Goal: Use online tool/utility

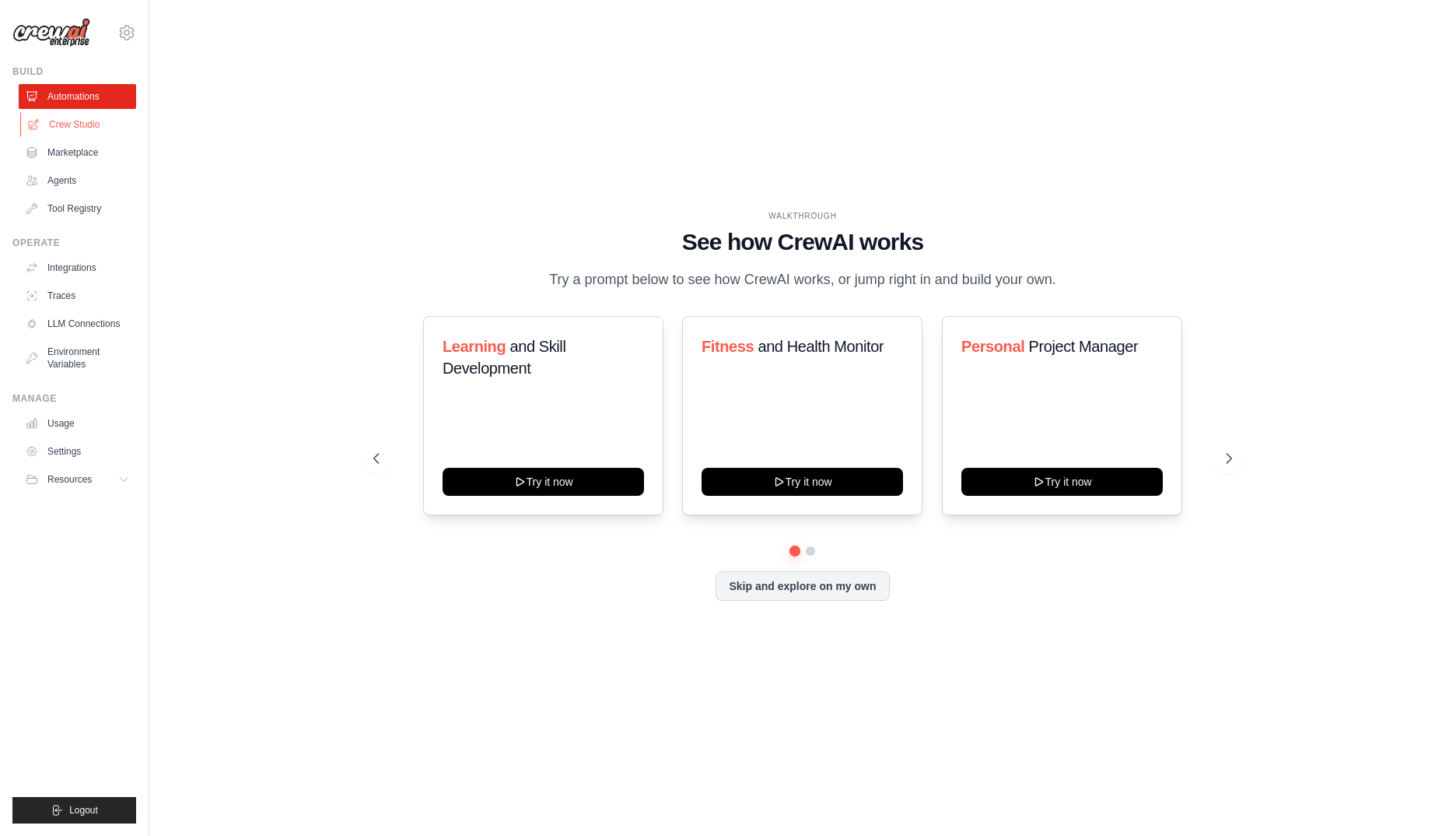
click at [81, 118] on link "Crew Studio" at bounding box center [79, 124] width 118 height 25
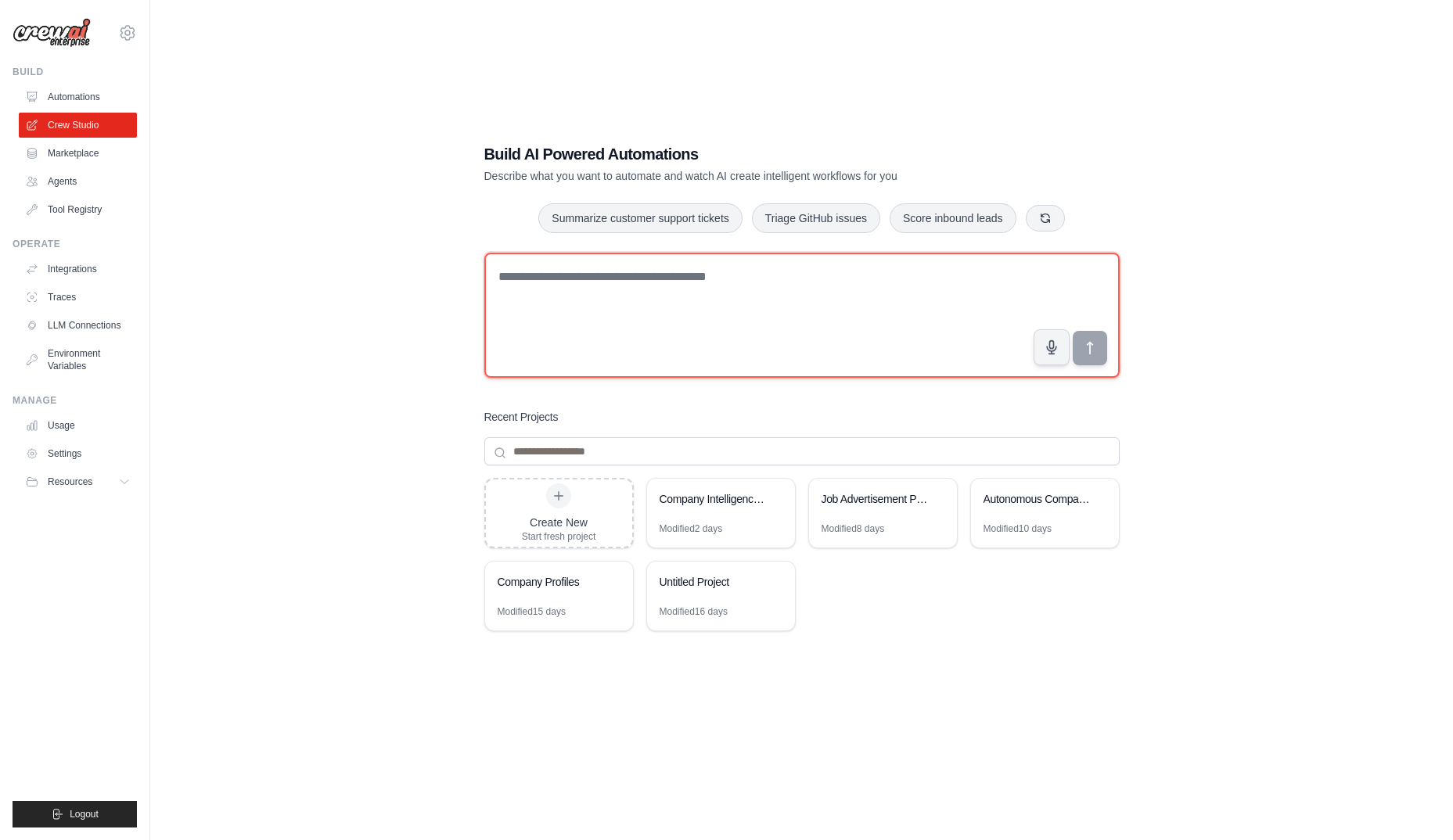
click at [676, 274] on textarea at bounding box center [802, 315] width 635 height 125
paste textarea "**********"
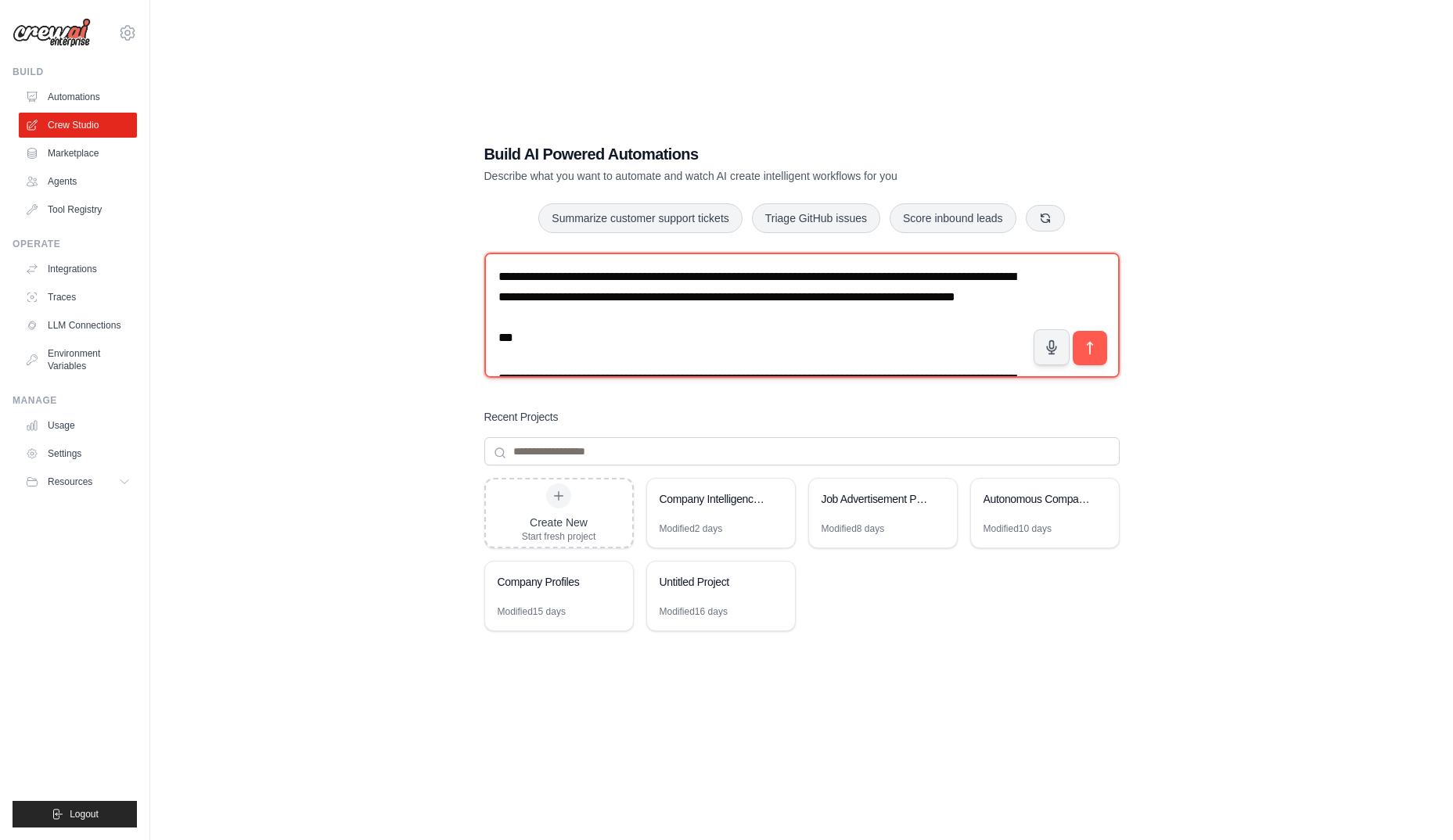
scroll to position [2123, 0]
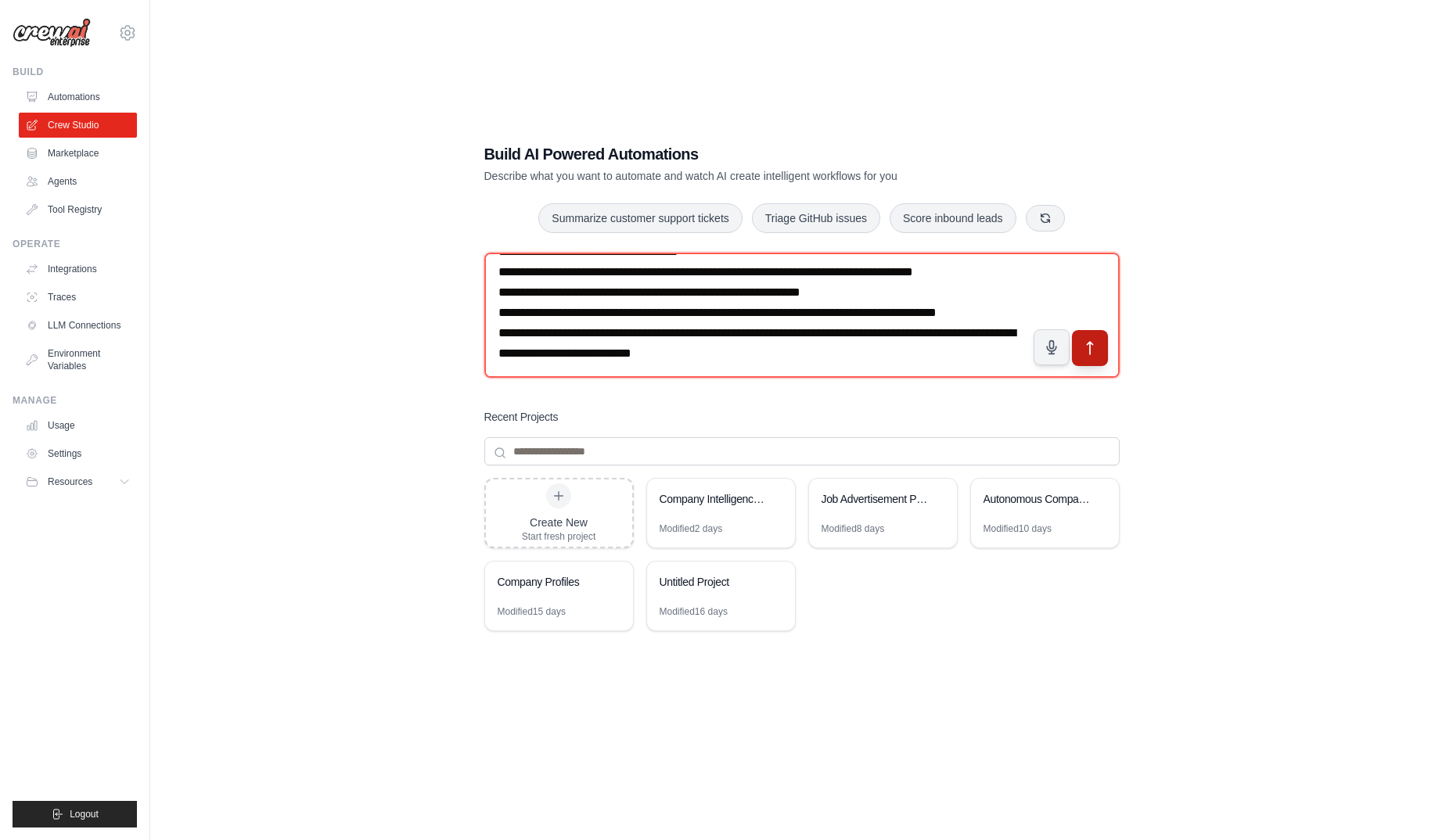
type textarea "**********"
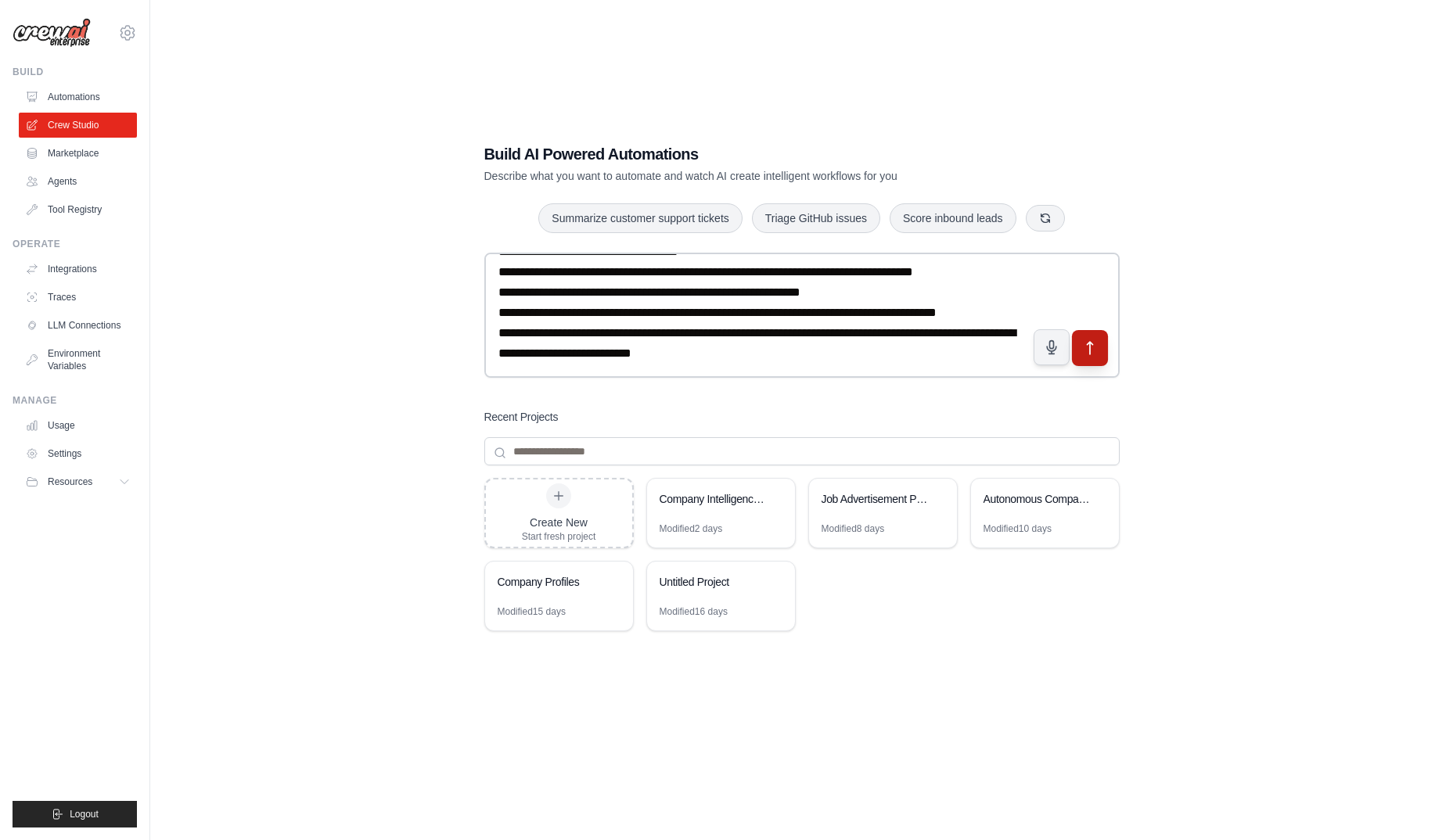
click at [1087, 346] on icon "submit" at bounding box center [1089, 349] width 17 height 17
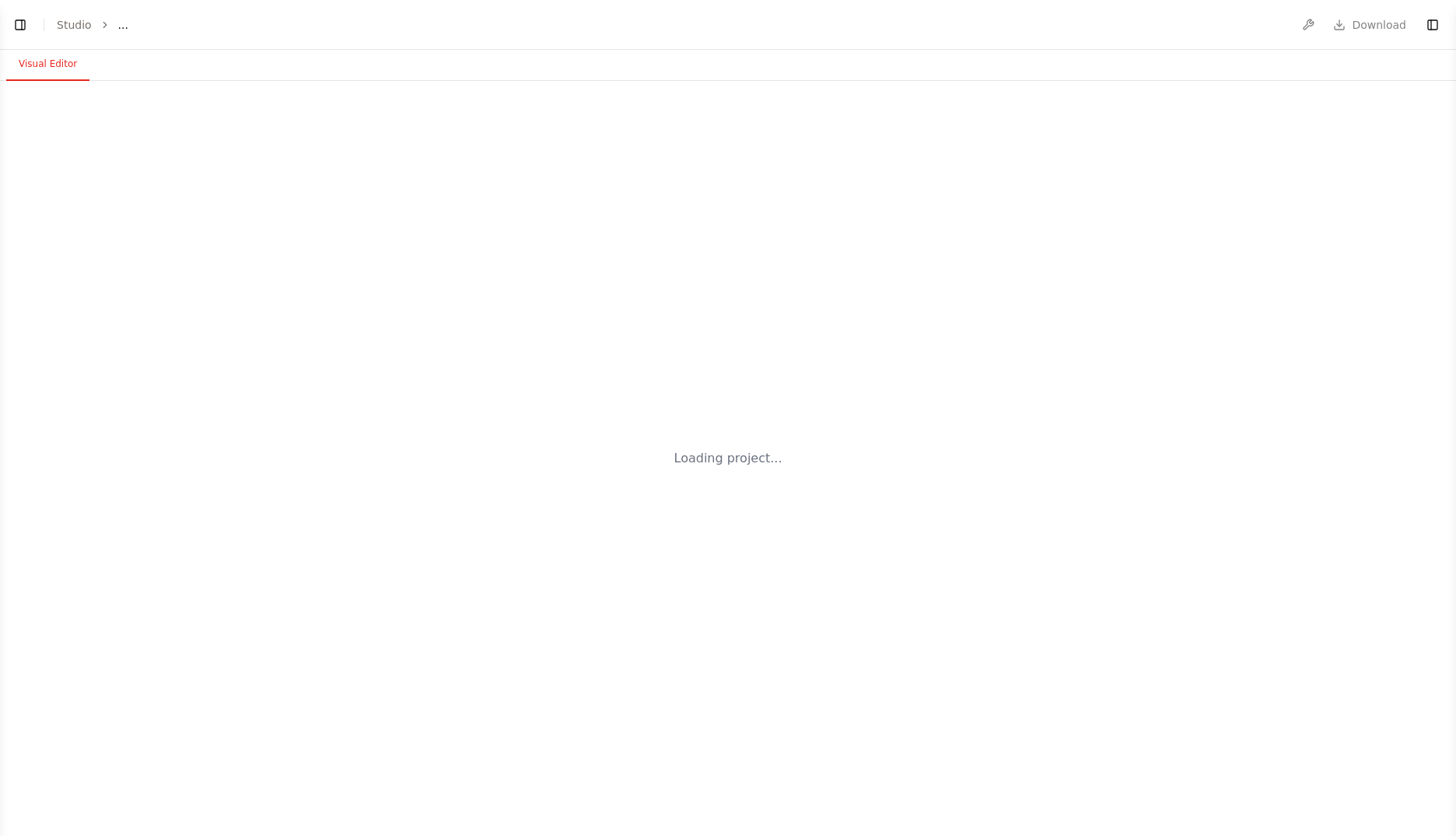
select select "****"
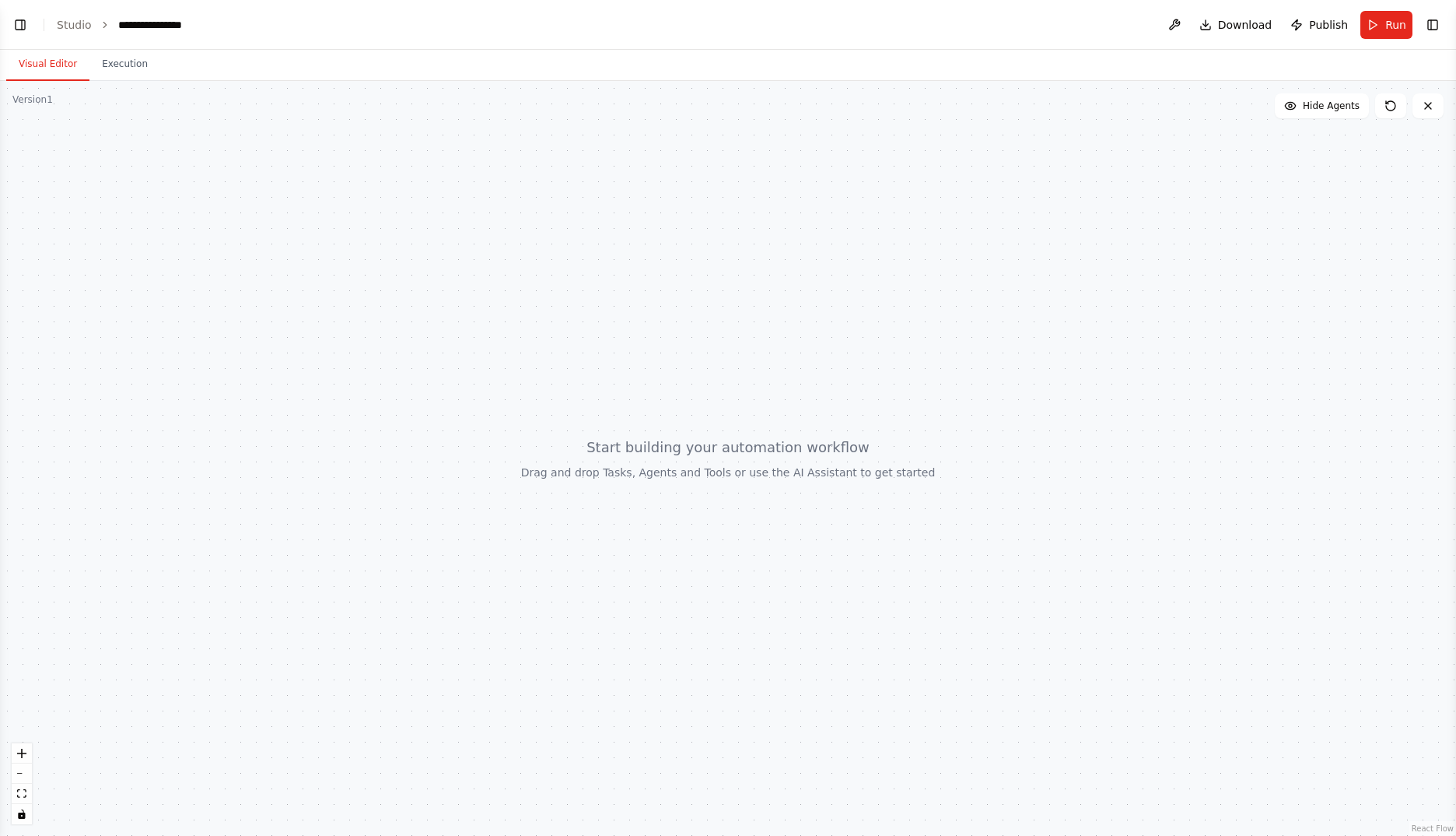
scroll to position [2002, 0]
click at [17, 21] on button "Toggle Left Sidebar" at bounding box center [20, 25] width 21 height 21
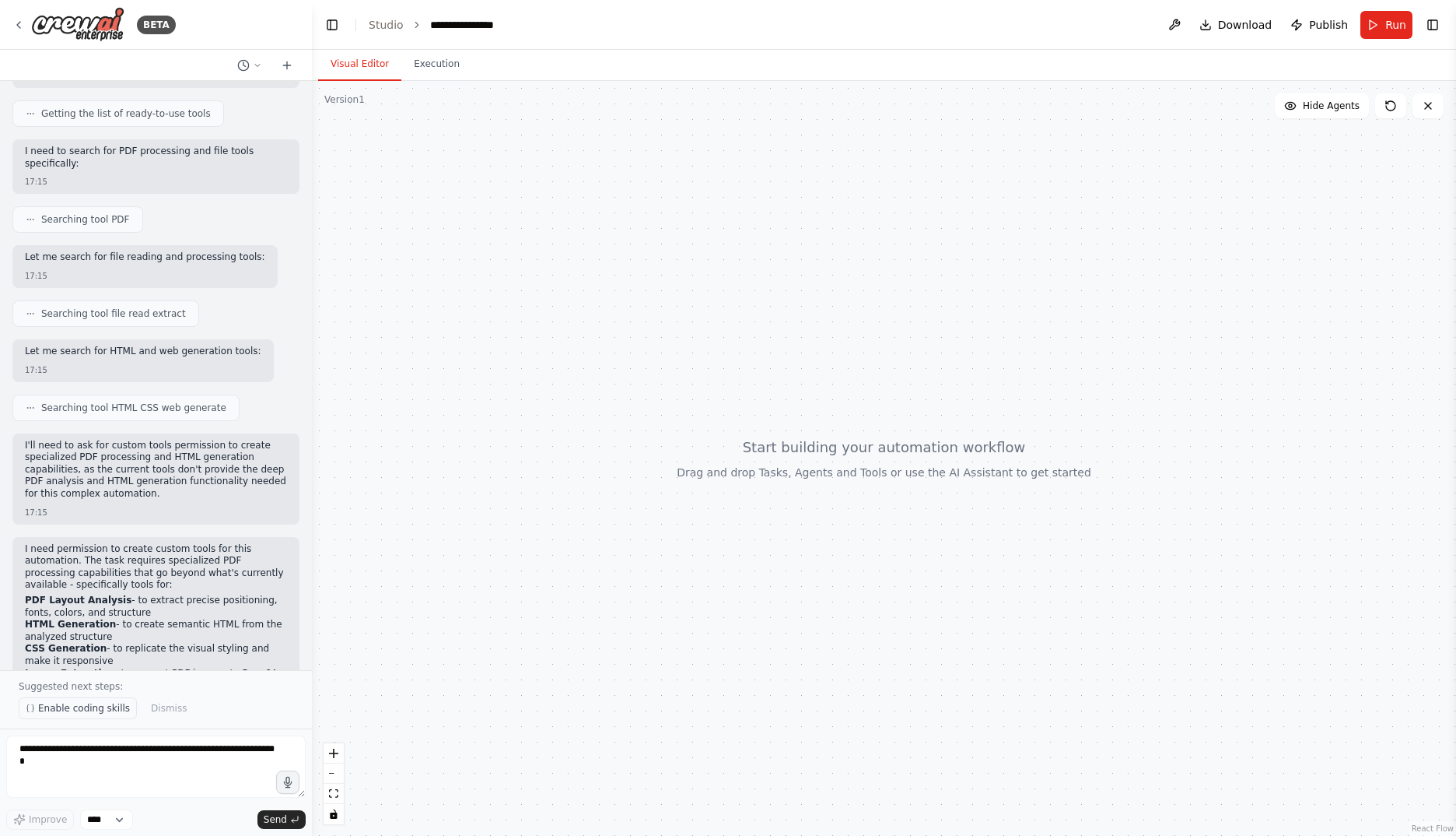
click at [70, 707] on span "Enable coding skills" at bounding box center [83, 707] width 91 height 12
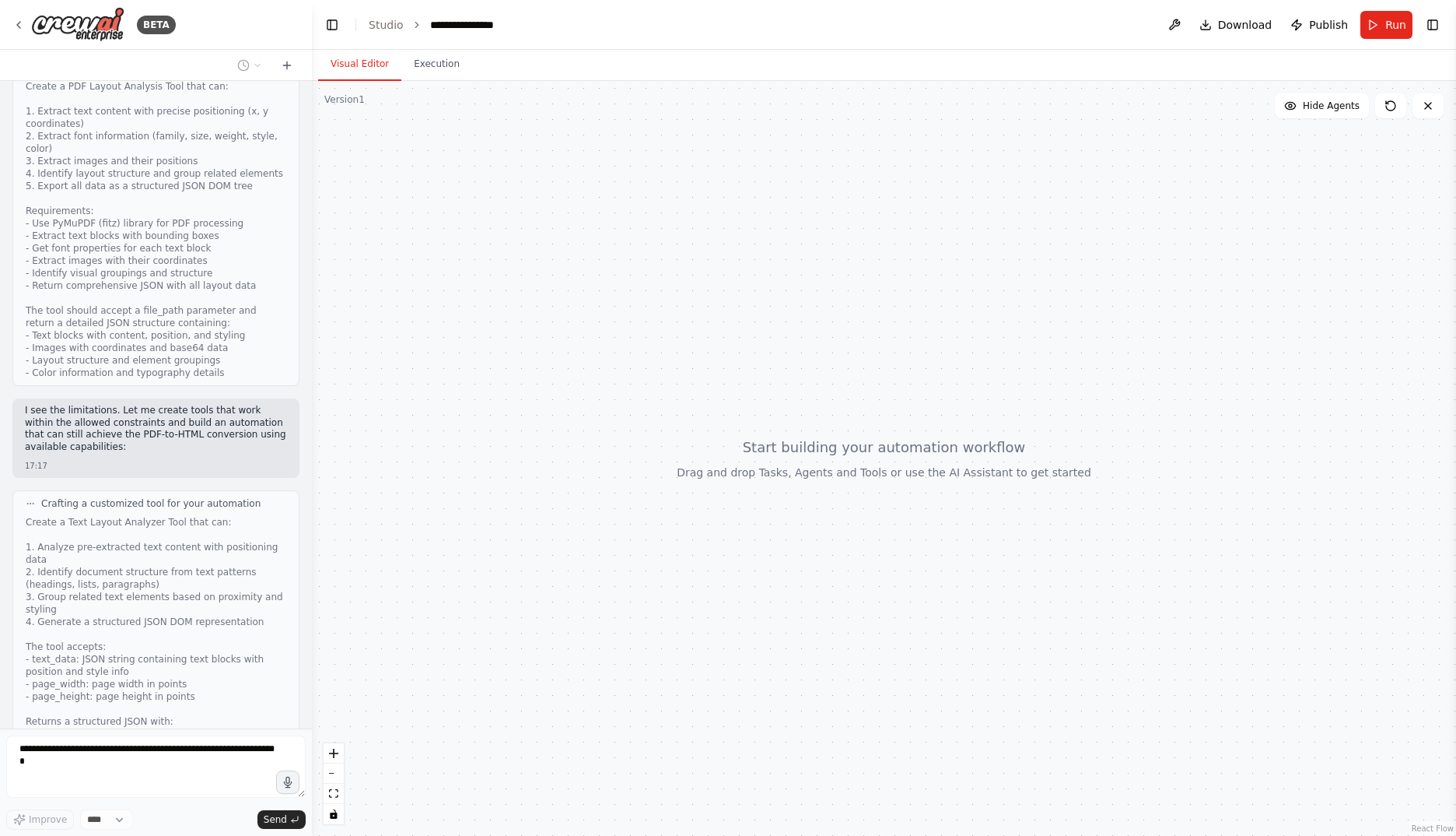
scroll to position [2895, 0]
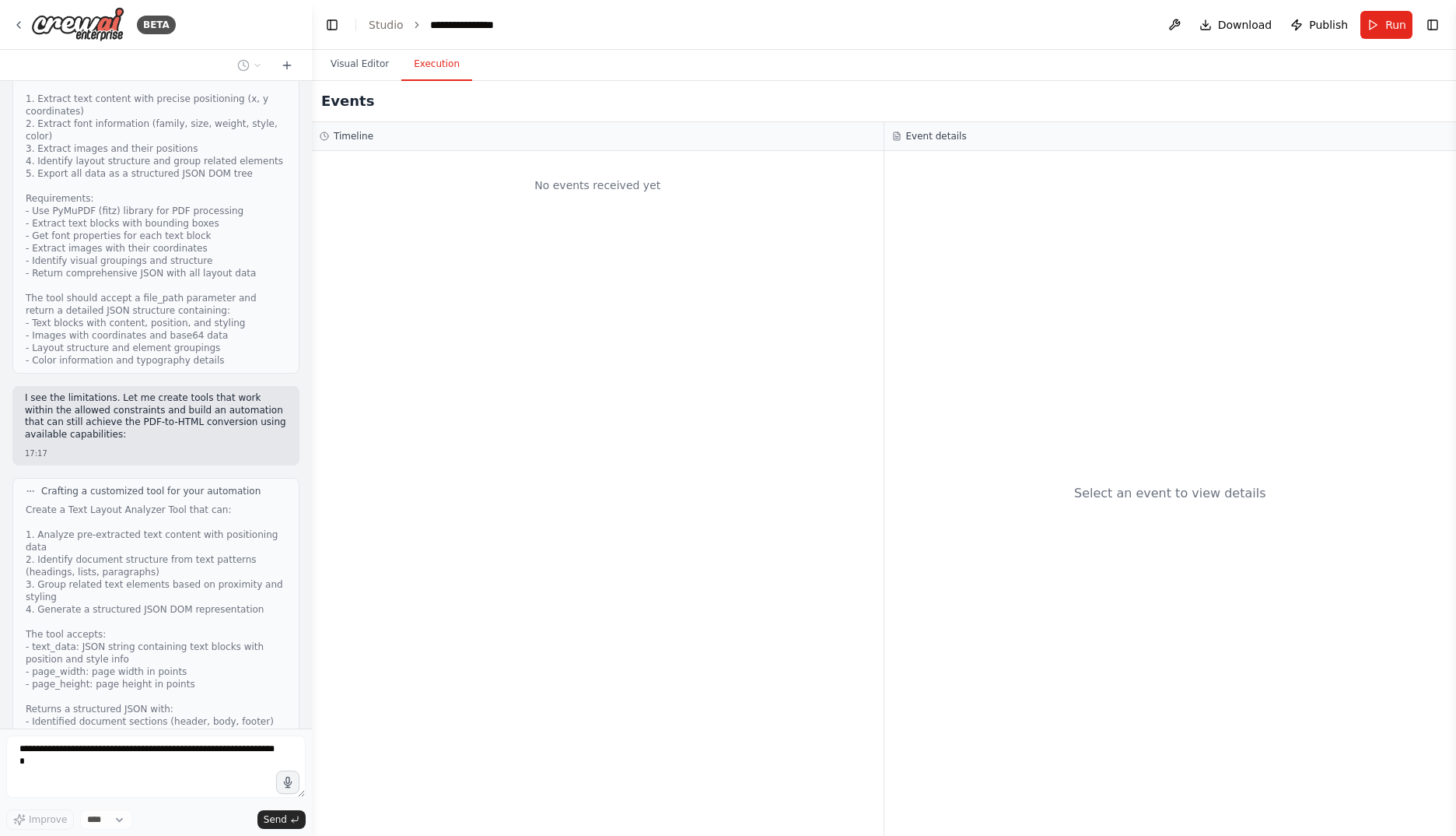
click at [436, 69] on button "Execution" at bounding box center [437, 65] width 71 height 33
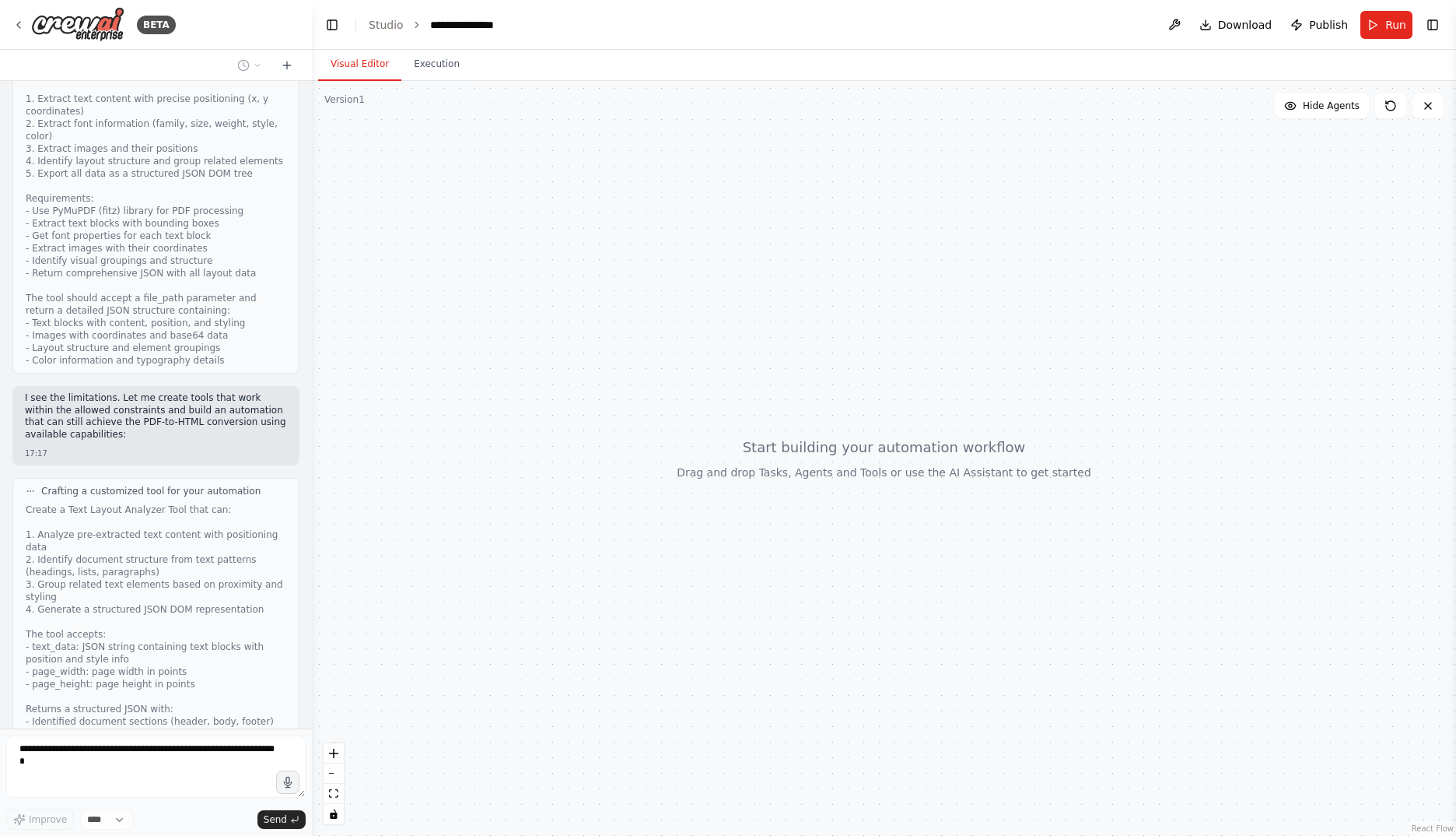
click at [355, 72] on button "Visual Editor" at bounding box center [359, 65] width 83 height 33
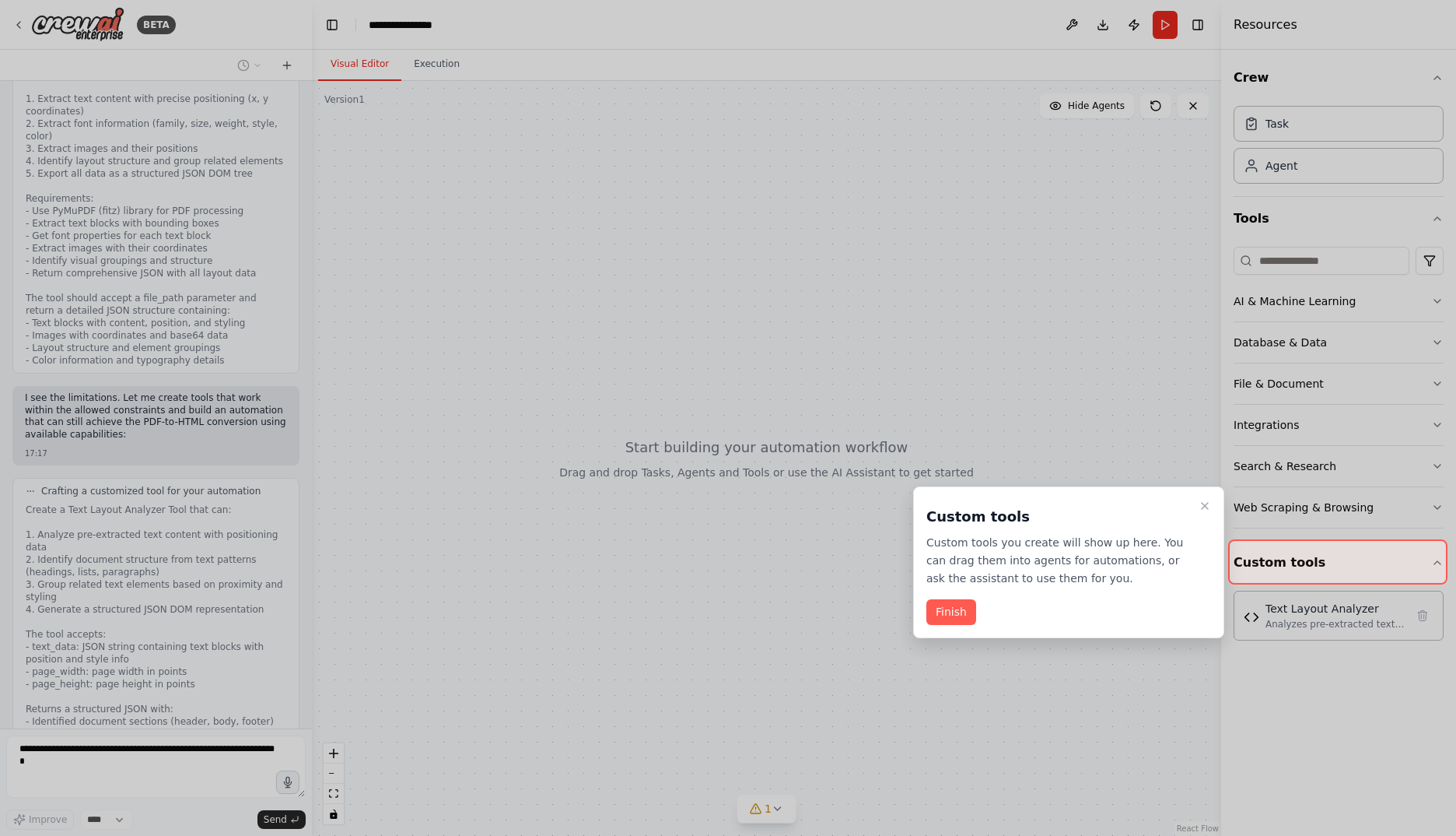
scroll to position [3440, 0]
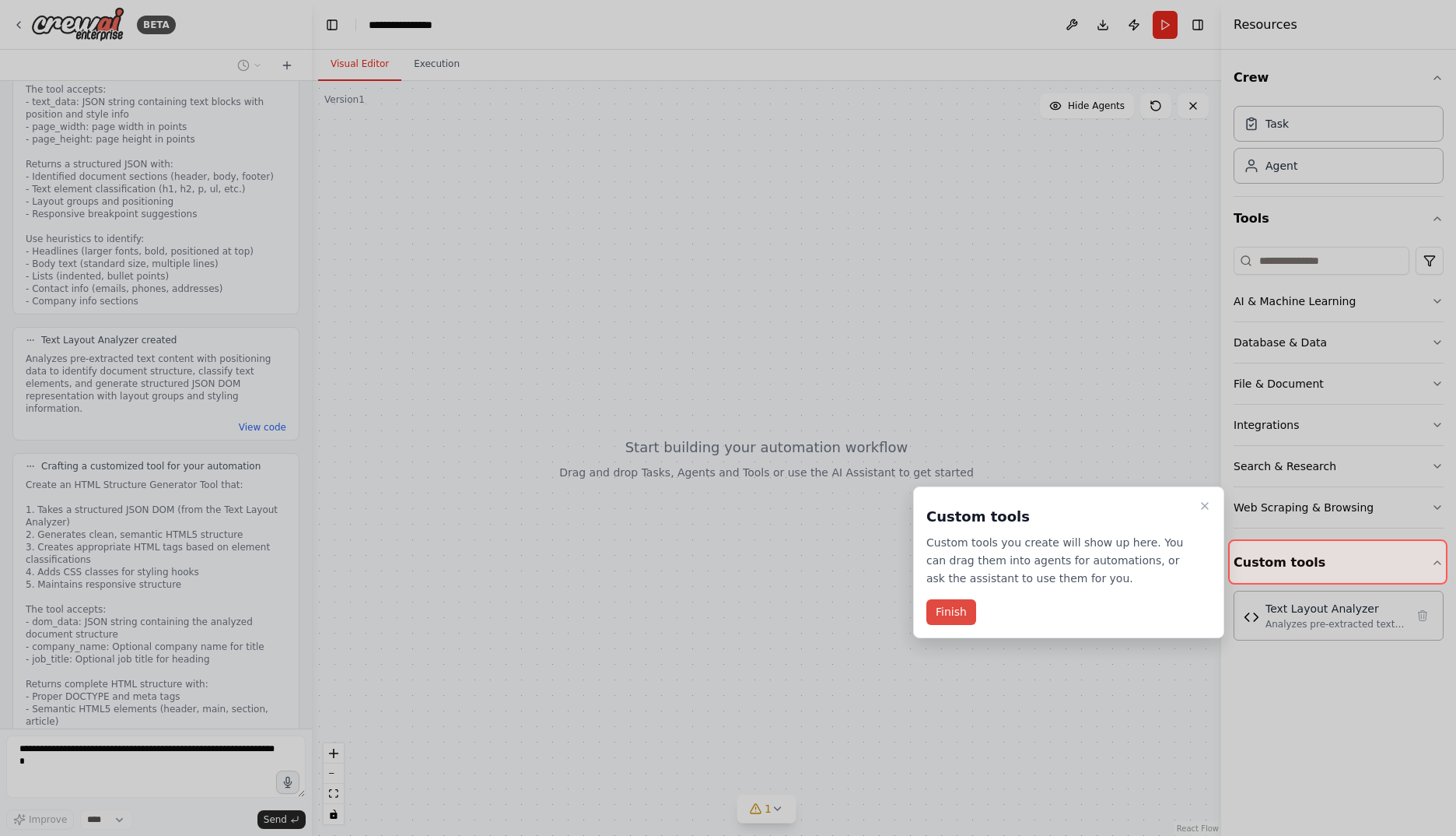
click at [960, 614] on button "Finish" at bounding box center [951, 612] width 49 height 26
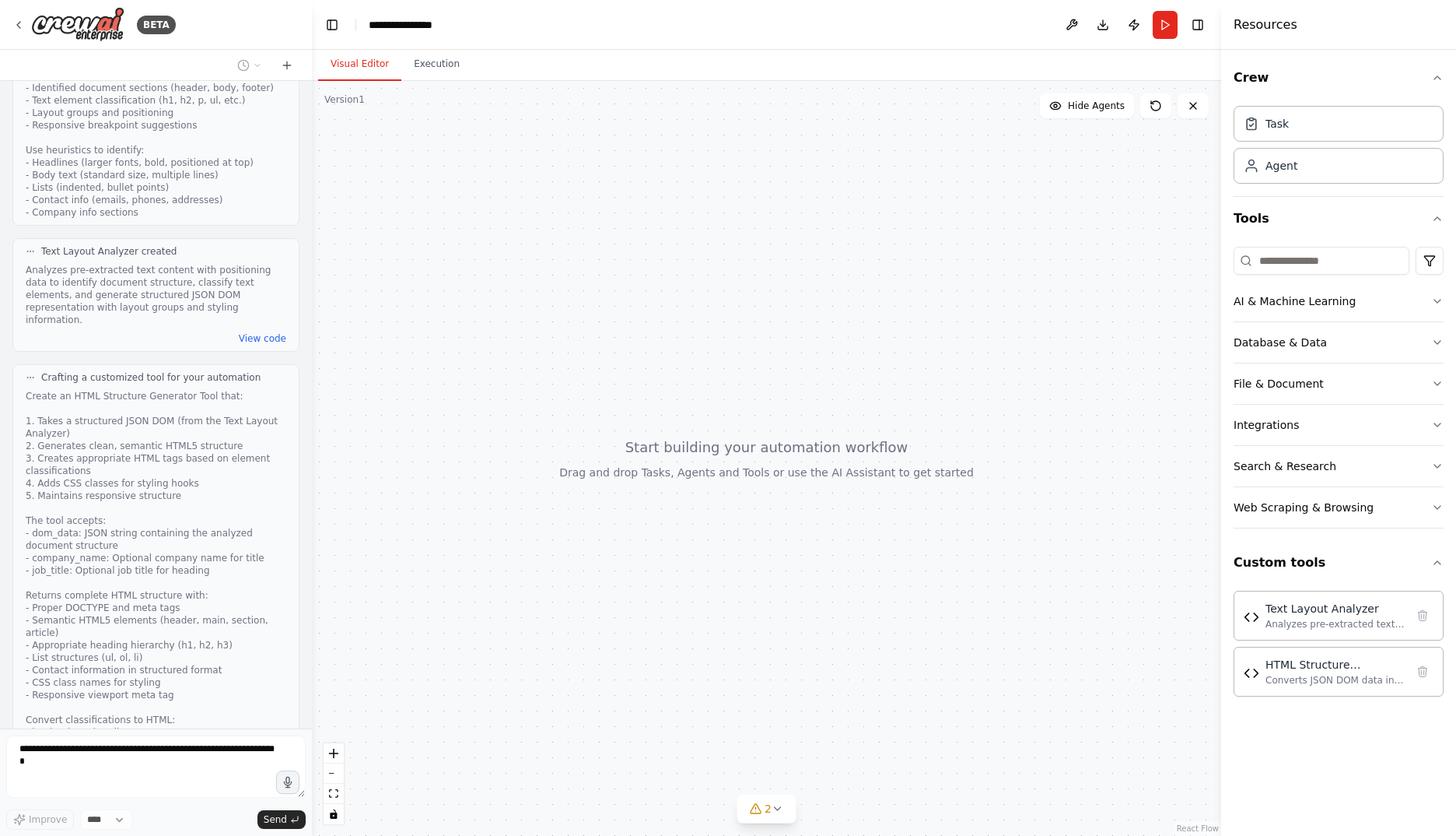
scroll to position [3985, 0]
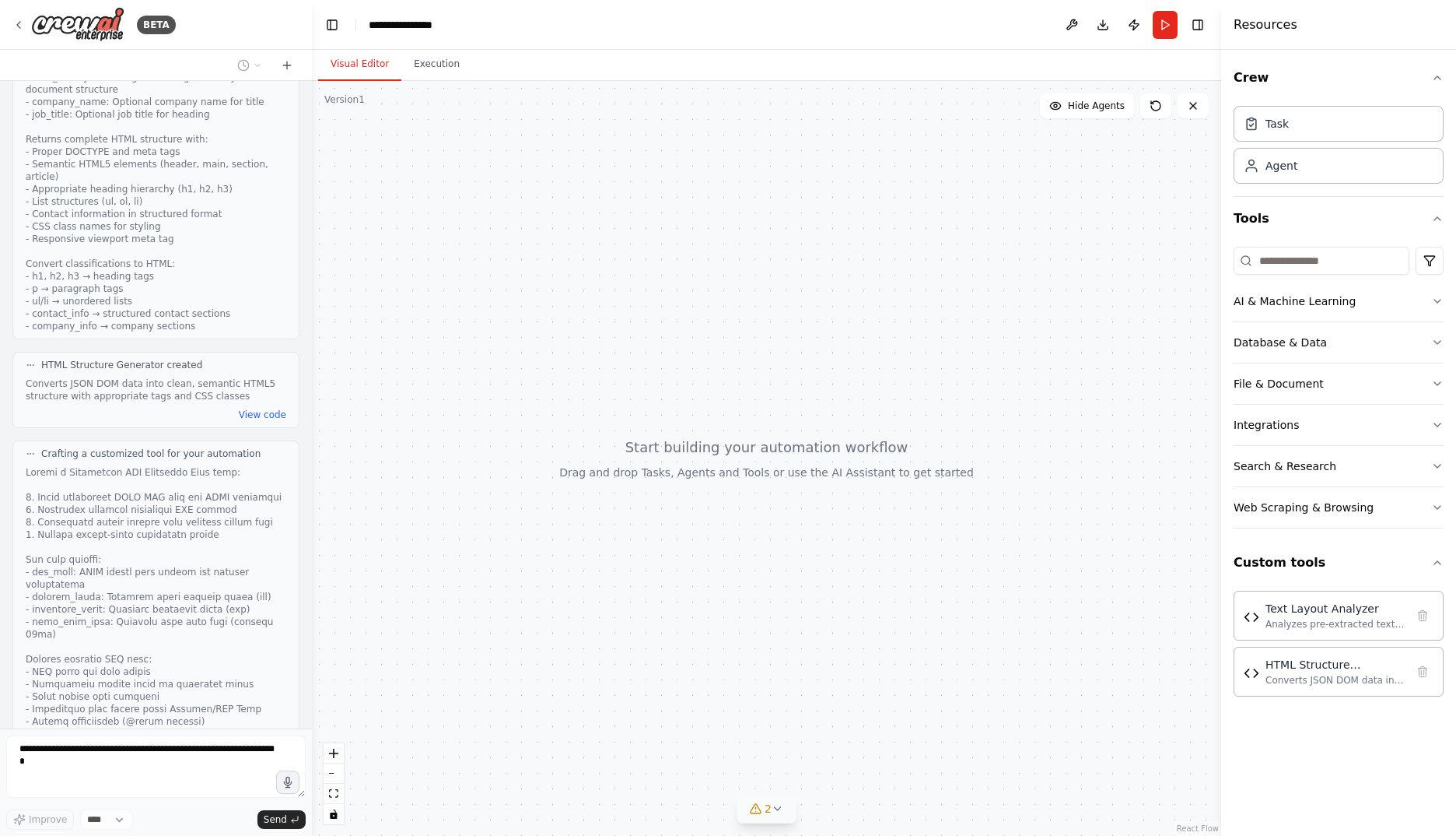
click at [783, 806] on icon at bounding box center [777, 808] width 12 height 12
click at [865, 720] on icon at bounding box center [871, 717] width 12 height 12
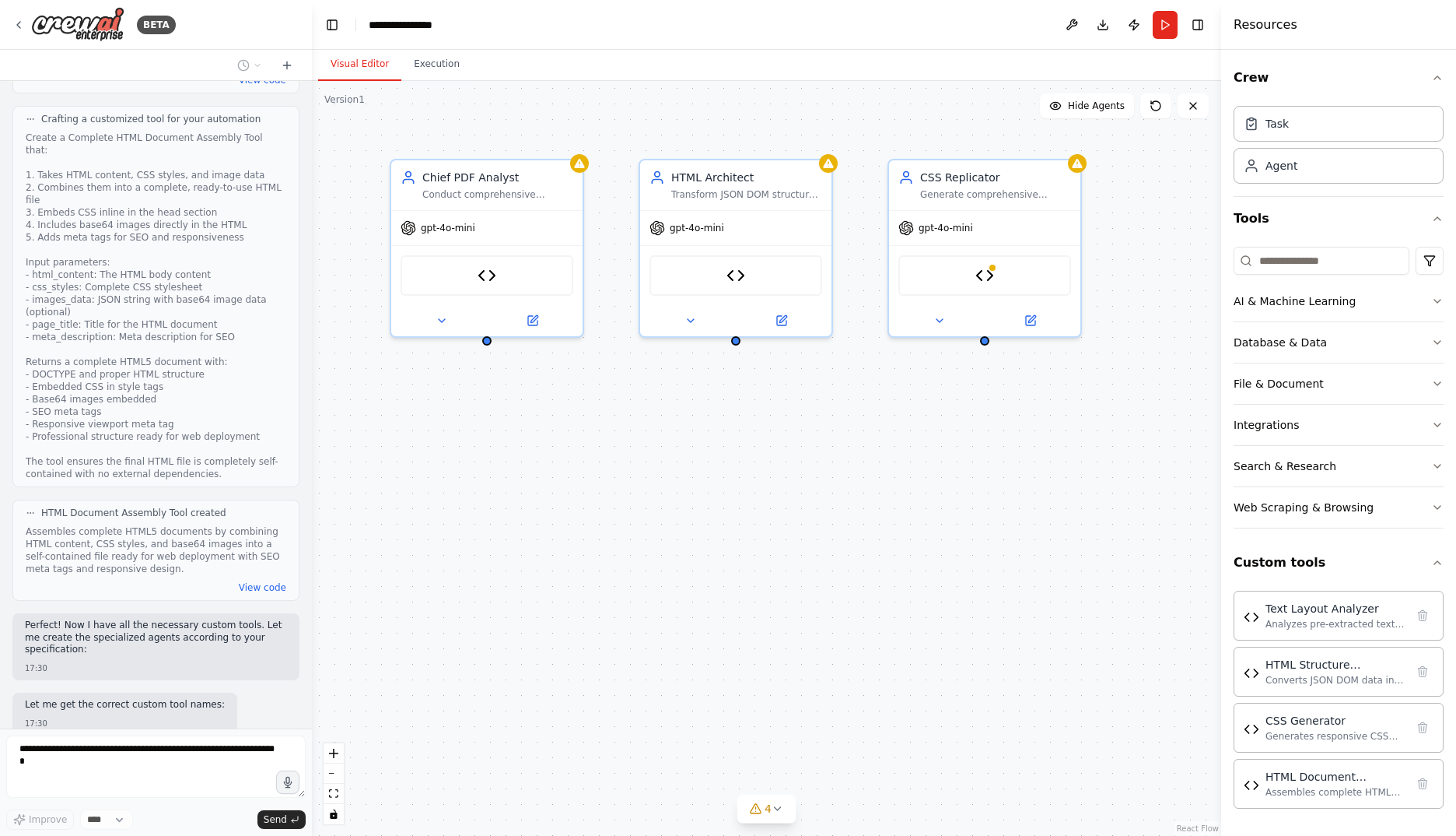
scroll to position [5276, 0]
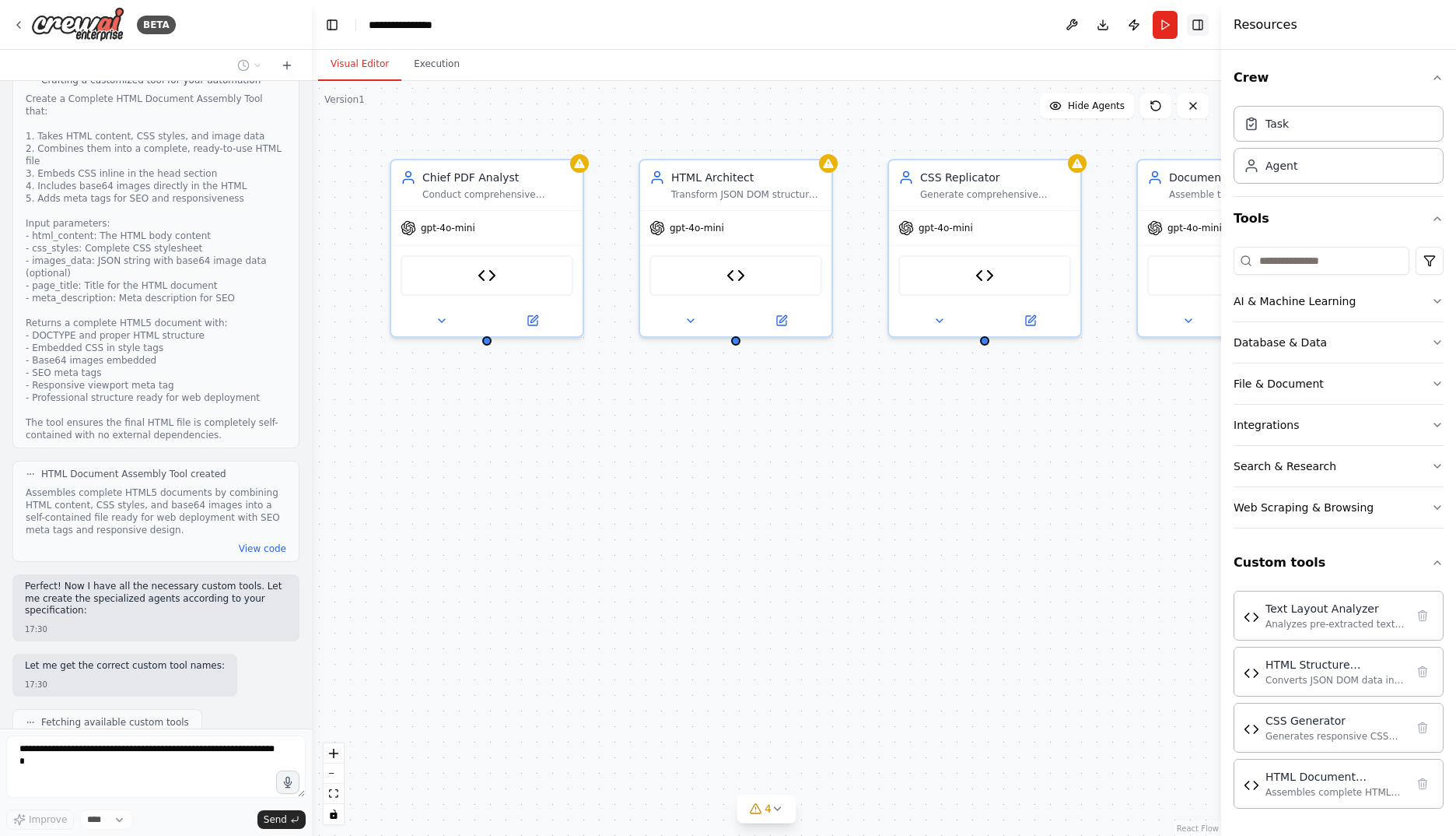
click at [1193, 23] on button "Toggle Right Sidebar" at bounding box center [1197, 25] width 21 height 21
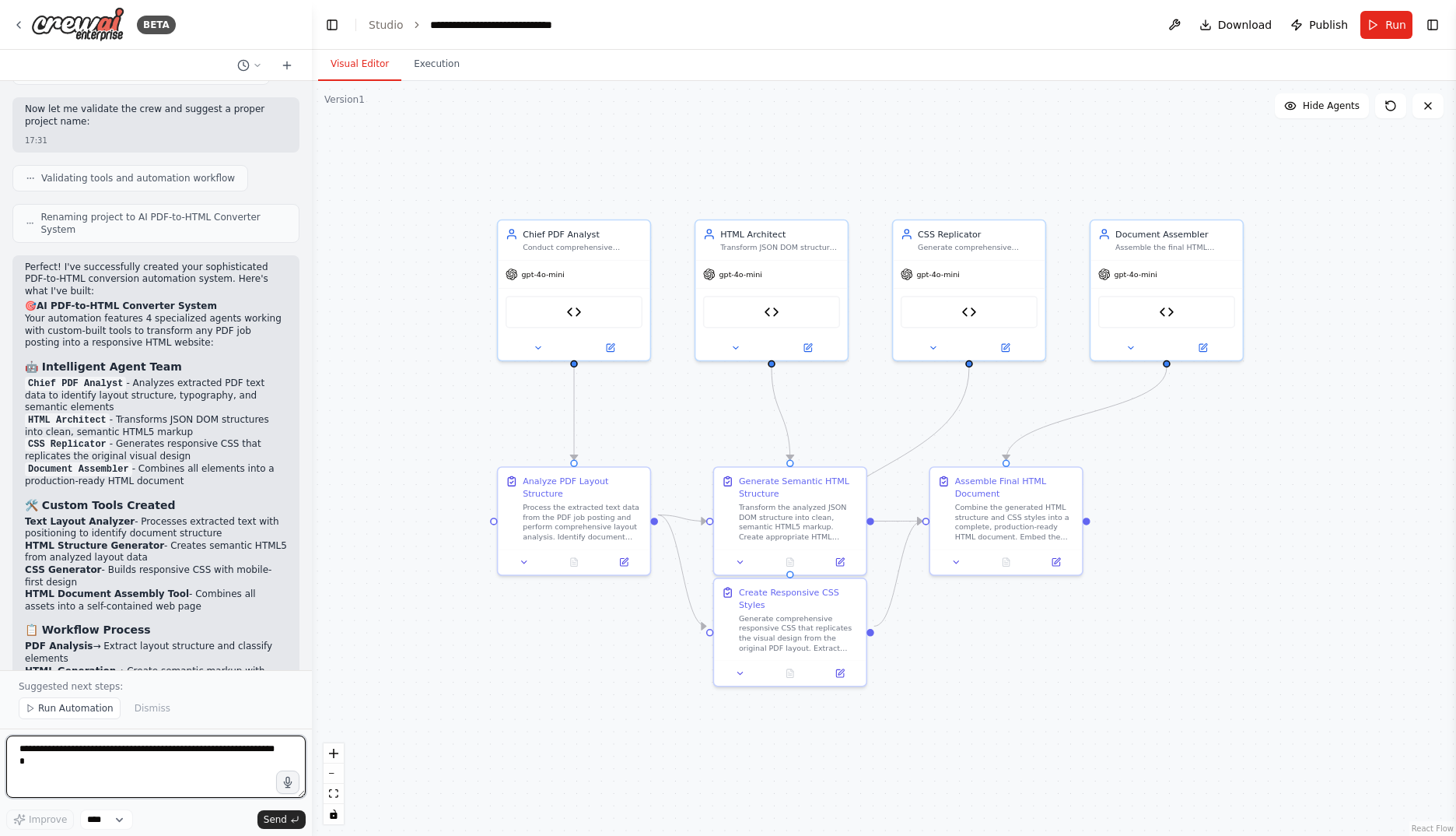
scroll to position [6517, 0]
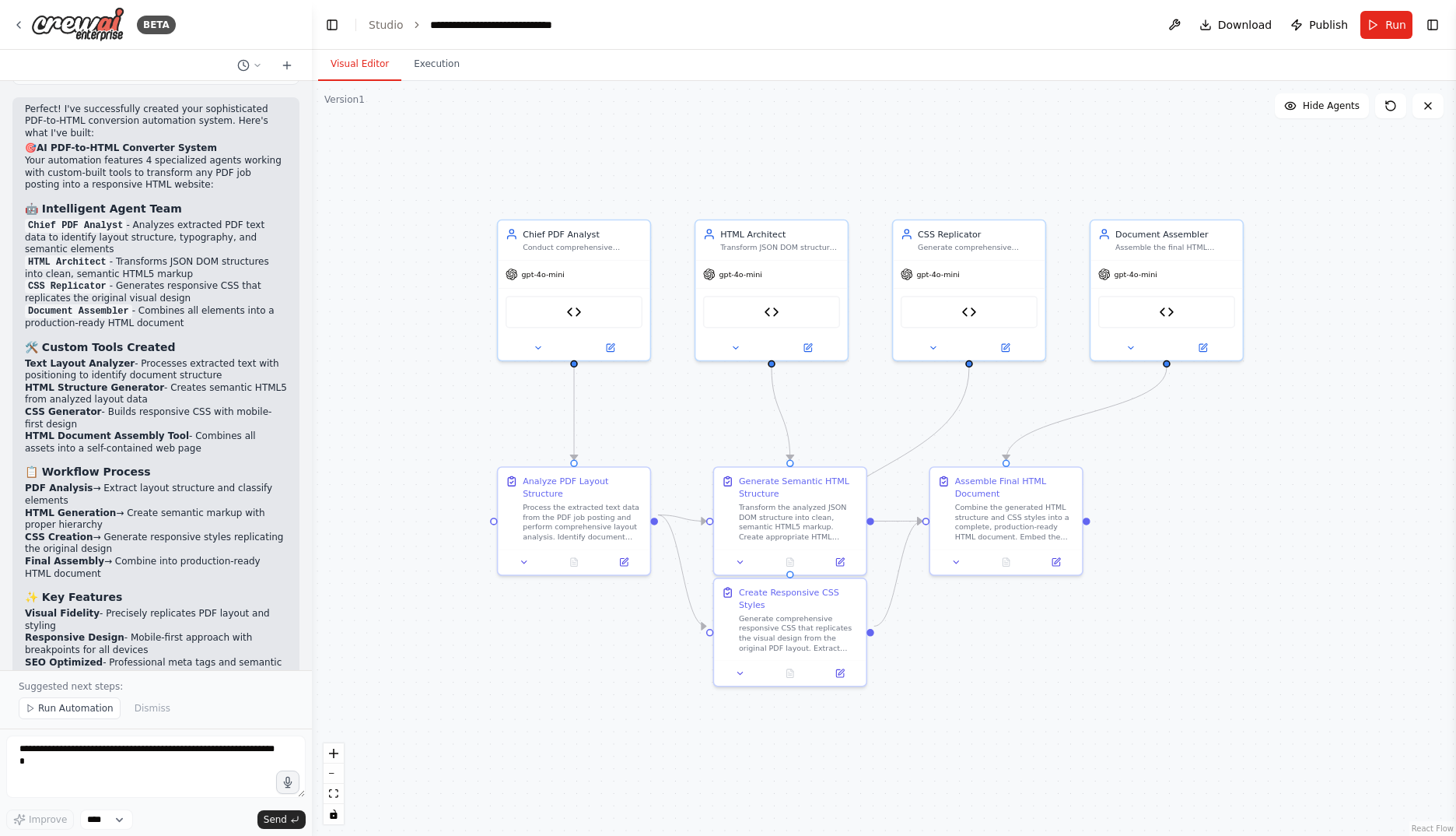
click at [798, 707] on div ".deletable-edge-delete-btn { width: 20px; height: 20px; border: 0px solid #ffff…" at bounding box center [883, 458] width 1144 height 755
drag, startPoint x: 782, startPoint y: 622, endPoint x: 836, endPoint y: 725, distance: 116.3
click at [836, 725] on div "Generate comprehensive responsive CSS that replicates the visual design from th…" at bounding box center [854, 730] width 119 height 40
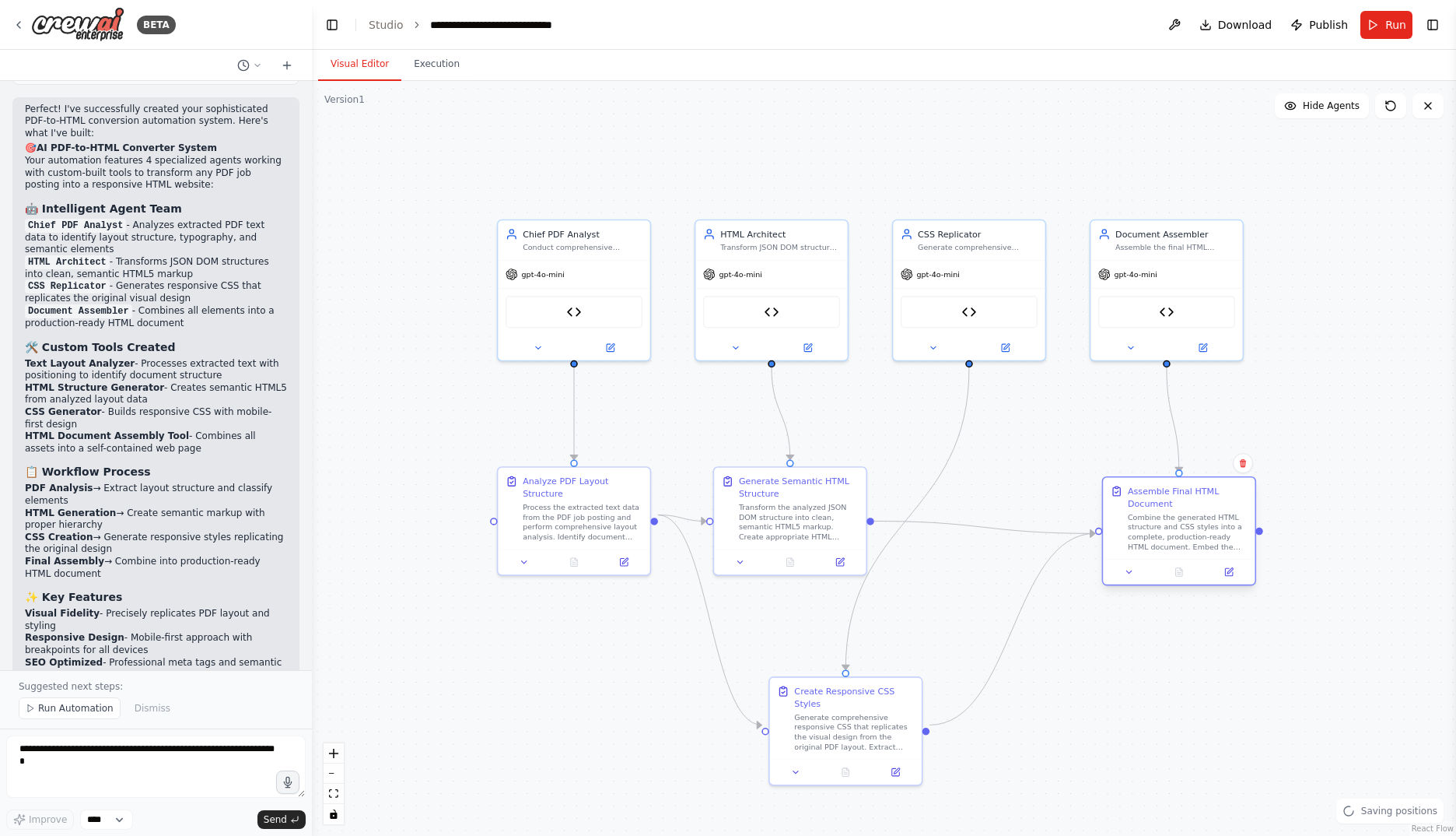
drag, startPoint x: 1001, startPoint y: 521, endPoint x: 1175, endPoint y: 533, distance: 174.4
click at [1175, 533] on div "Combine the generated HTML structure and CSS styles into a complete, production…" at bounding box center [1187, 532] width 119 height 40
click at [942, 721] on div ".deletable-edge-delete-btn { width: 20px; height: 20px; border: 0px solid #ffff…" at bounding box center [889, 457] width 908 height 599
drag, startPoint x: 874, startPoint y: 731, endPoint x: 887, endPoint y: 746, distance: 19.8
click at [887, 746] on div "Generate comprehensive responsive CSS that replicates the visual design from th…" at bounding box center [891, 742] width 119 height 40
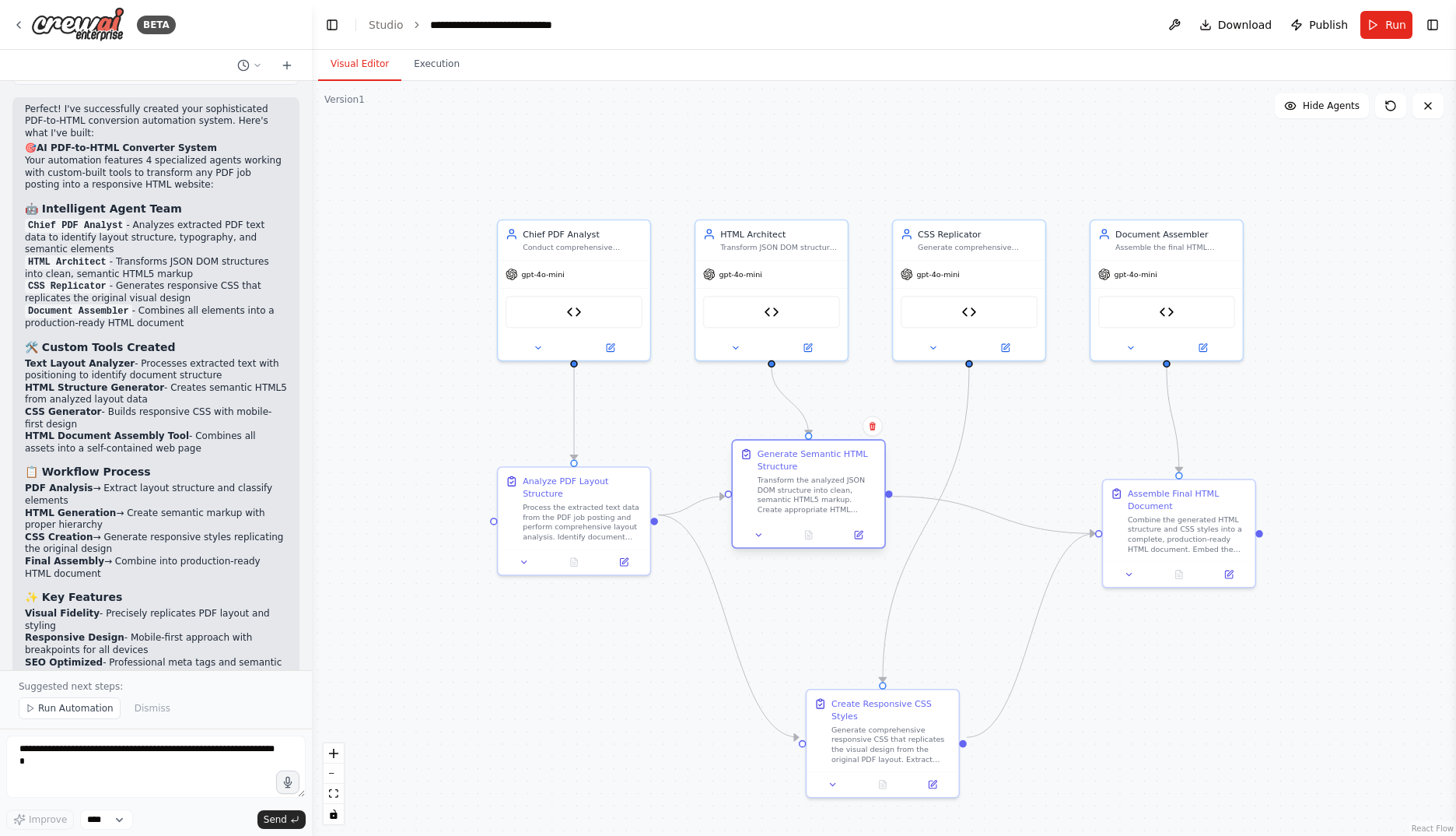
click at [799, 530] on div at bounding box center [808, 534] width 152 height 26
drag, startPoint x: 777, startPoint y: 551, endPoint x: 797, endPoint y: 520, distance: 36.9
drag, startPoint x: 797, startPoint y: 520, endPoint x: 545, endPoint y: 718, distance: 320.5
click at [545, 718] on div ".deletable-edge-delete-btn { width: 20px; height: 20px; border: 0px solid #ffff…" at bounding box center [883, 458] width 1144 height 755
